Goal: Task Accomplishment & Management: Use online tool/utility

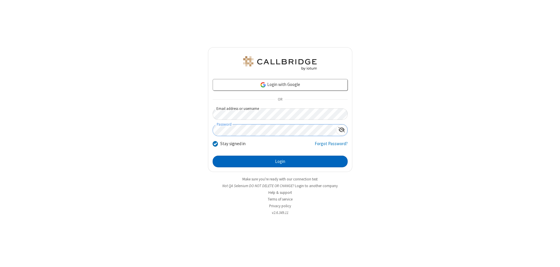
click at [280, 161] on button "Login" at bounding box center [279, 162] width 135 height 12
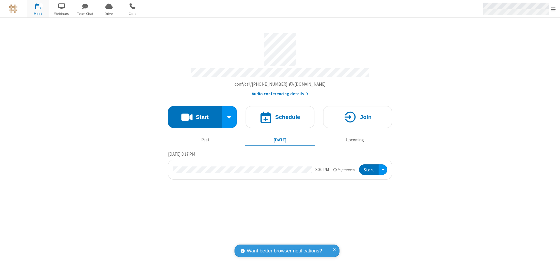
click at [553, 9] on span "Open menu" at bounding box center [553, 9] width 5 height 6
click at [109, 13] on span "Drive" at bounding box center [109, 13] width 22 height 5
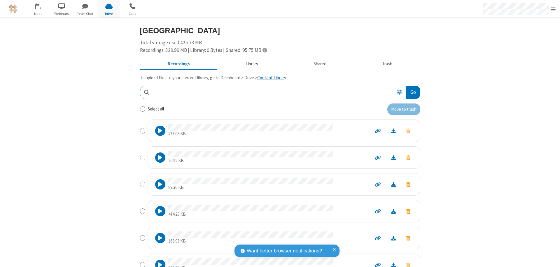
click at [249, 64] on button "Library" at bounding box center [251, 64] width 68 height 11
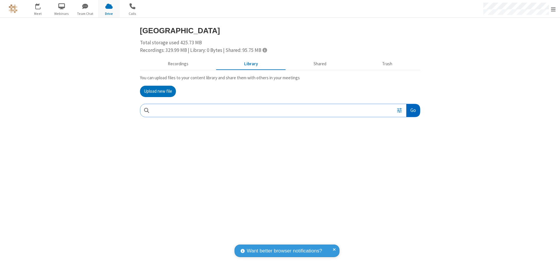
click at [412, 110] on button "Go" at bounding box center [412, 110] width 13 height 13
click at [158, 91] on button "Upload new file" at bounding box center [158, 92] width 36 height 12
